Goal: Task Accomplishment & Management: Manage account settings

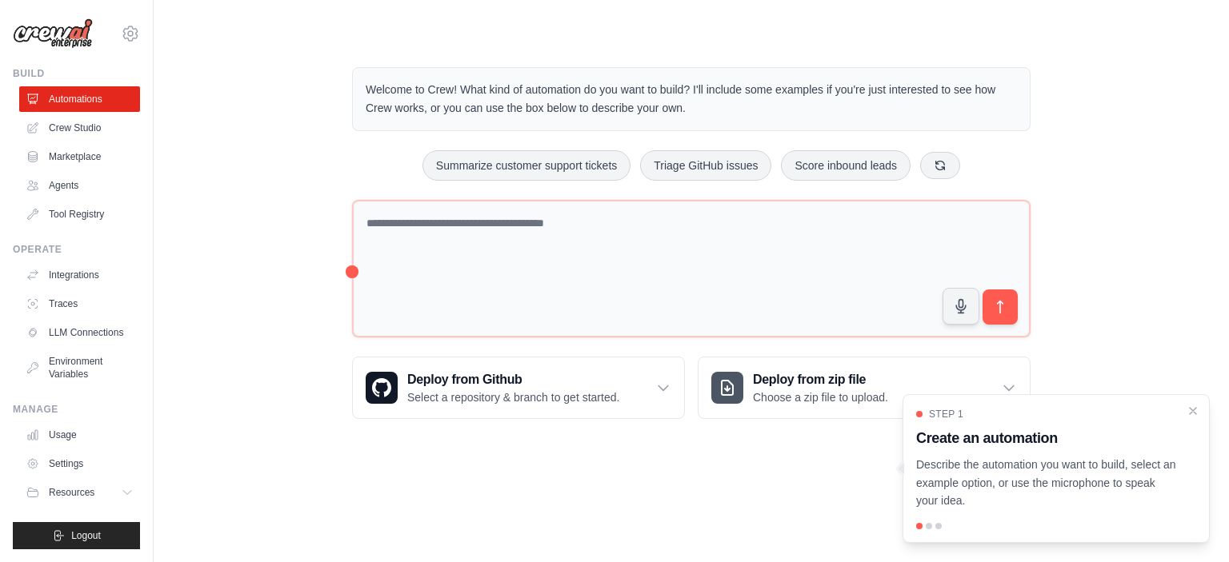
click at [1197, 86] on div "Welcome to Crew! What kind of automation do you want to build? I'll include som…" at bounding box center [691, 243] width 1024 height 403
click at [109, 485] on button "Resources" at bounding box center [81, 493] width 121 height 26
click at [121, 40] on icon at bounding box center [130, 33] width 19 height 19
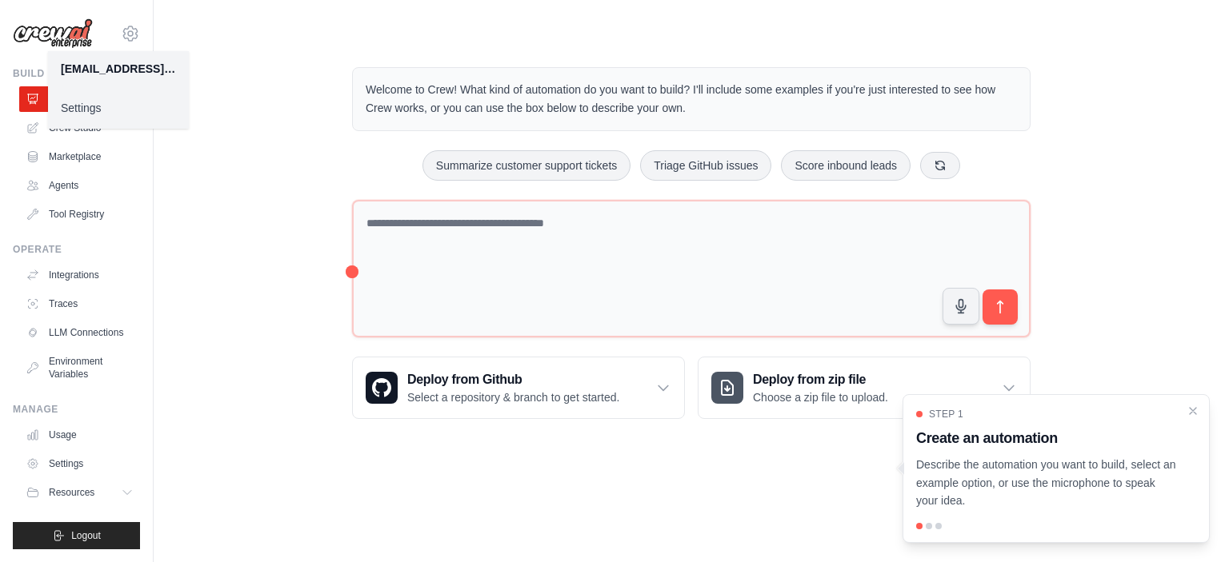
click at [105, 114] on link "Settings" at bounding box center [118, 108] width 141 height 29
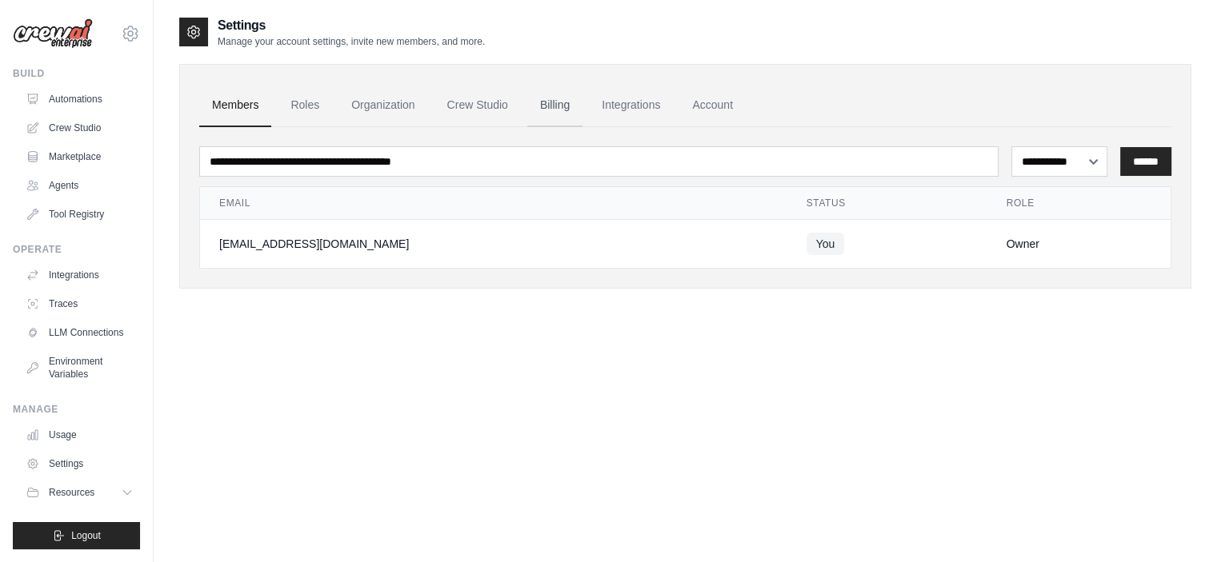
click at [559, 105] on link "Billing" at bounding box center [554, 105] width 55 height 43
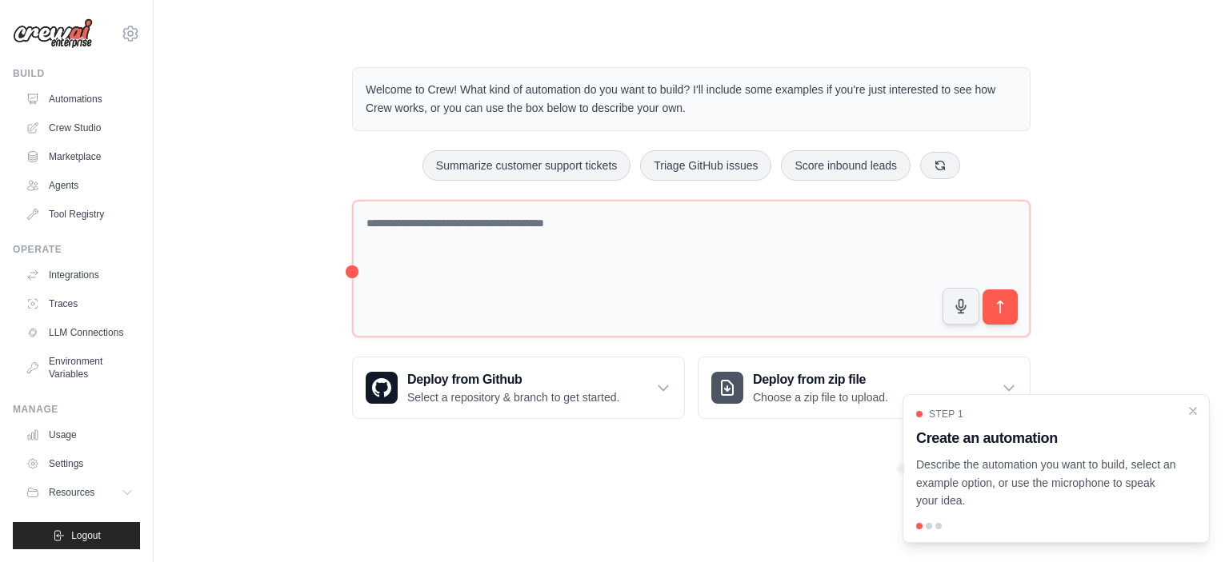
click at [334, 68] on div "Welcome to Crew! What kind of automation do you want to build? I'll include som…" at bounding box center [691, 243] width 717 height 403
